Goal: Information Seeking & Learning: Find specific fact

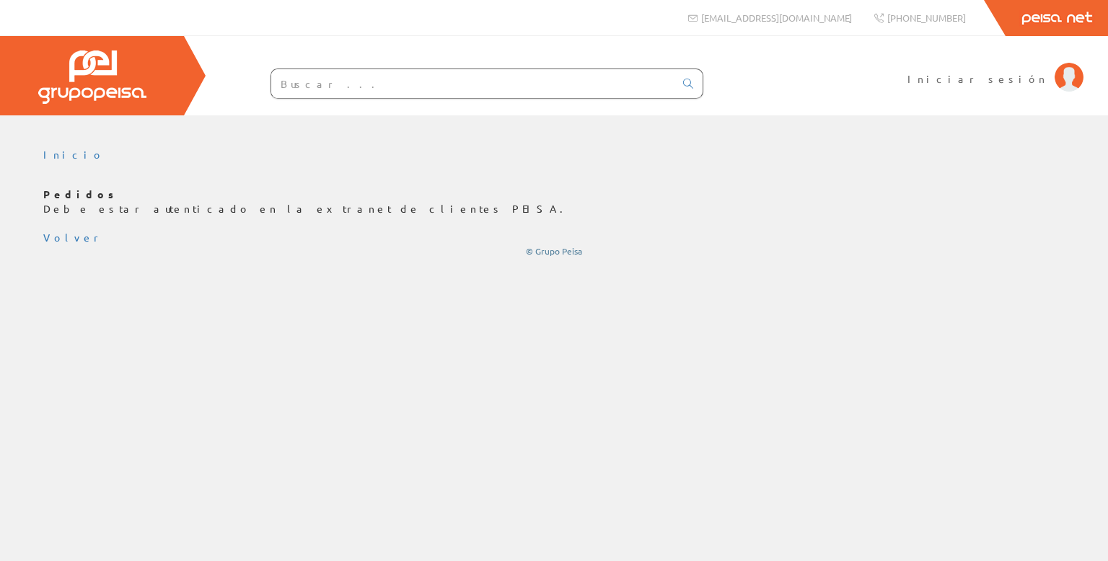
click at [408, 86] on input "text" at bounding box center [472, 83] width 403 height 29
type input "pe"
click at [1011, 84] on span "Iniciar sesión" at bounding box center [978, 78] width 140 height 14
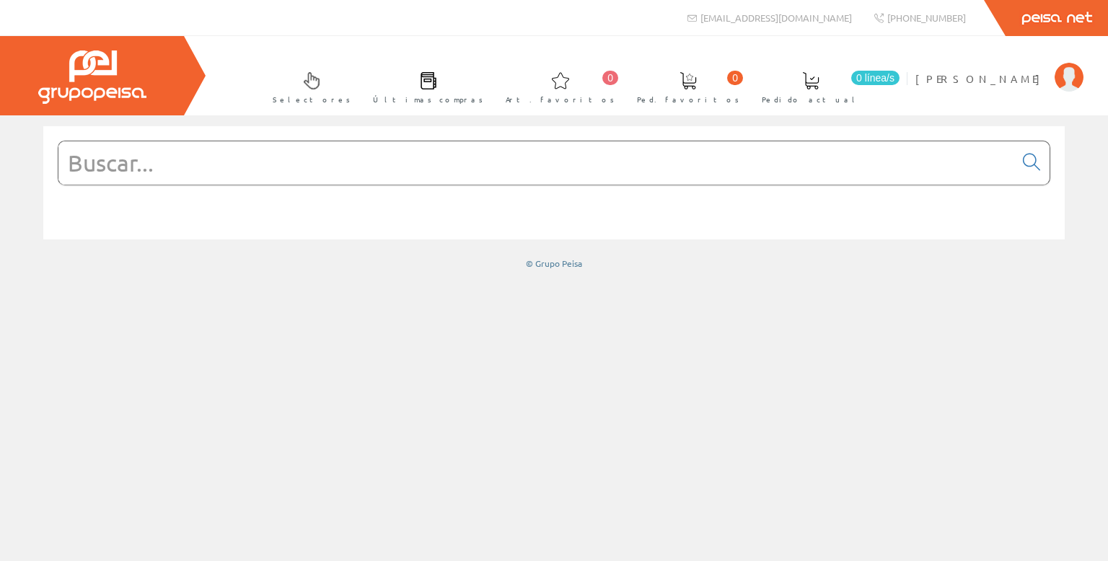
click at [126, 171] on input "text" at bounding box center [536, 162] width 956 height 43
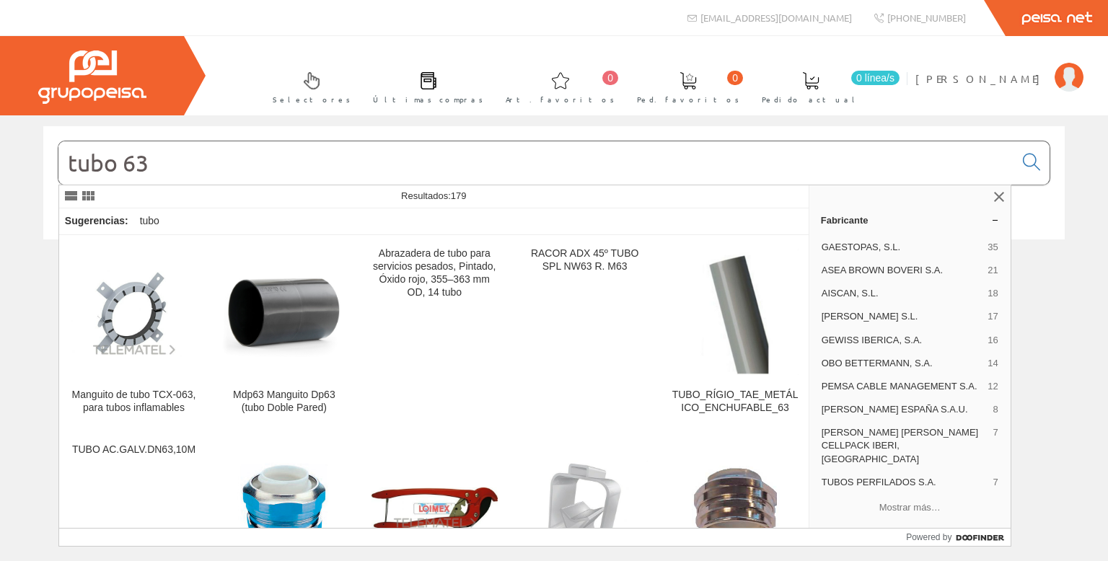
type input "tubo 63"
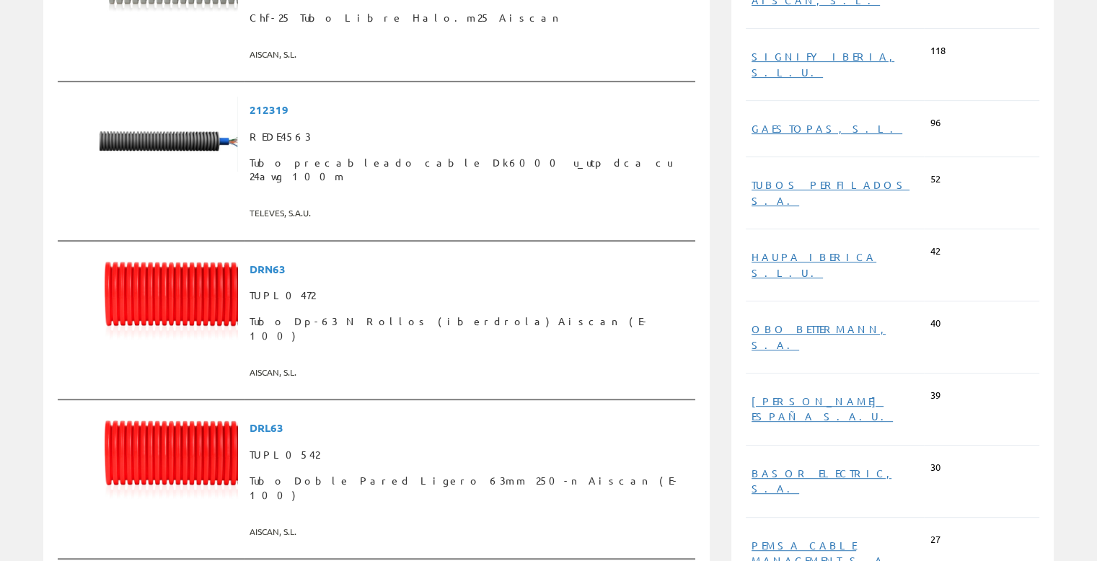
scroll to position [577, 0]
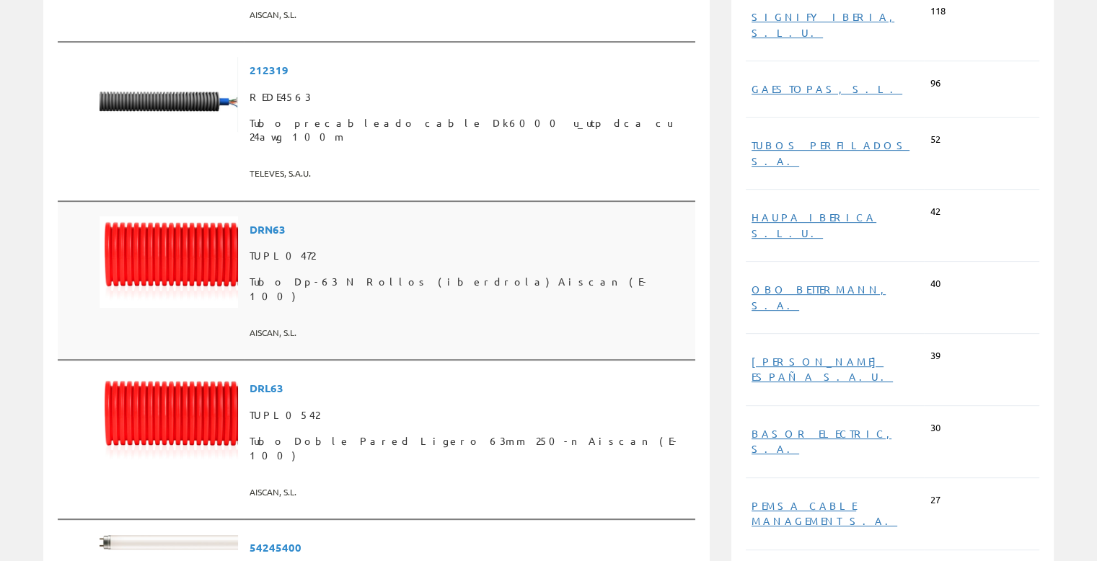
click at [623, 309] on span at bounding box center [470, 315] width 440 height 12
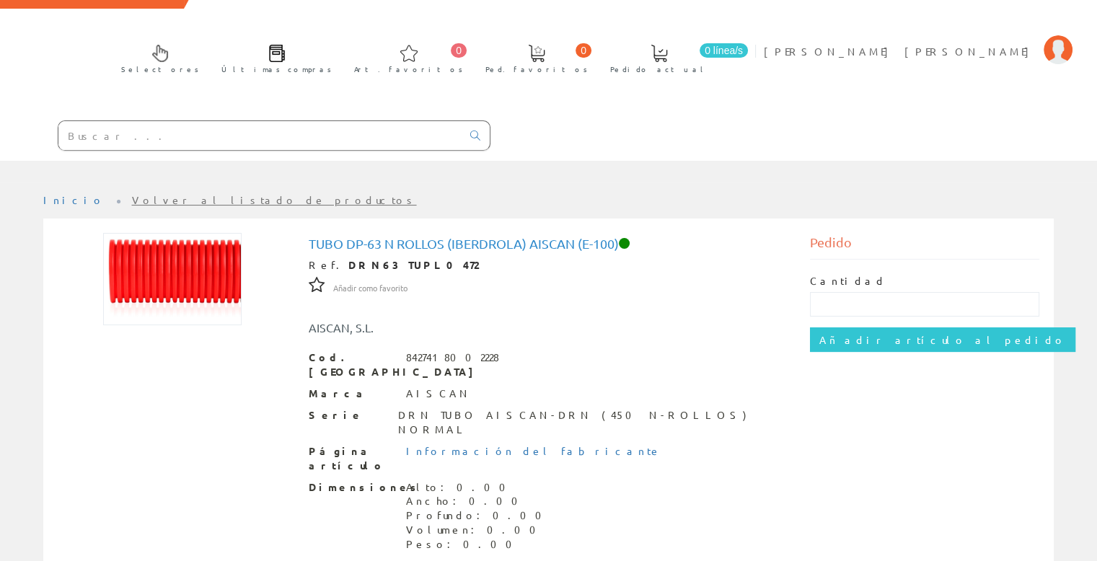
scroll to position [144, 0]
